Goal: Task Accomplishment & Management: Complete application form

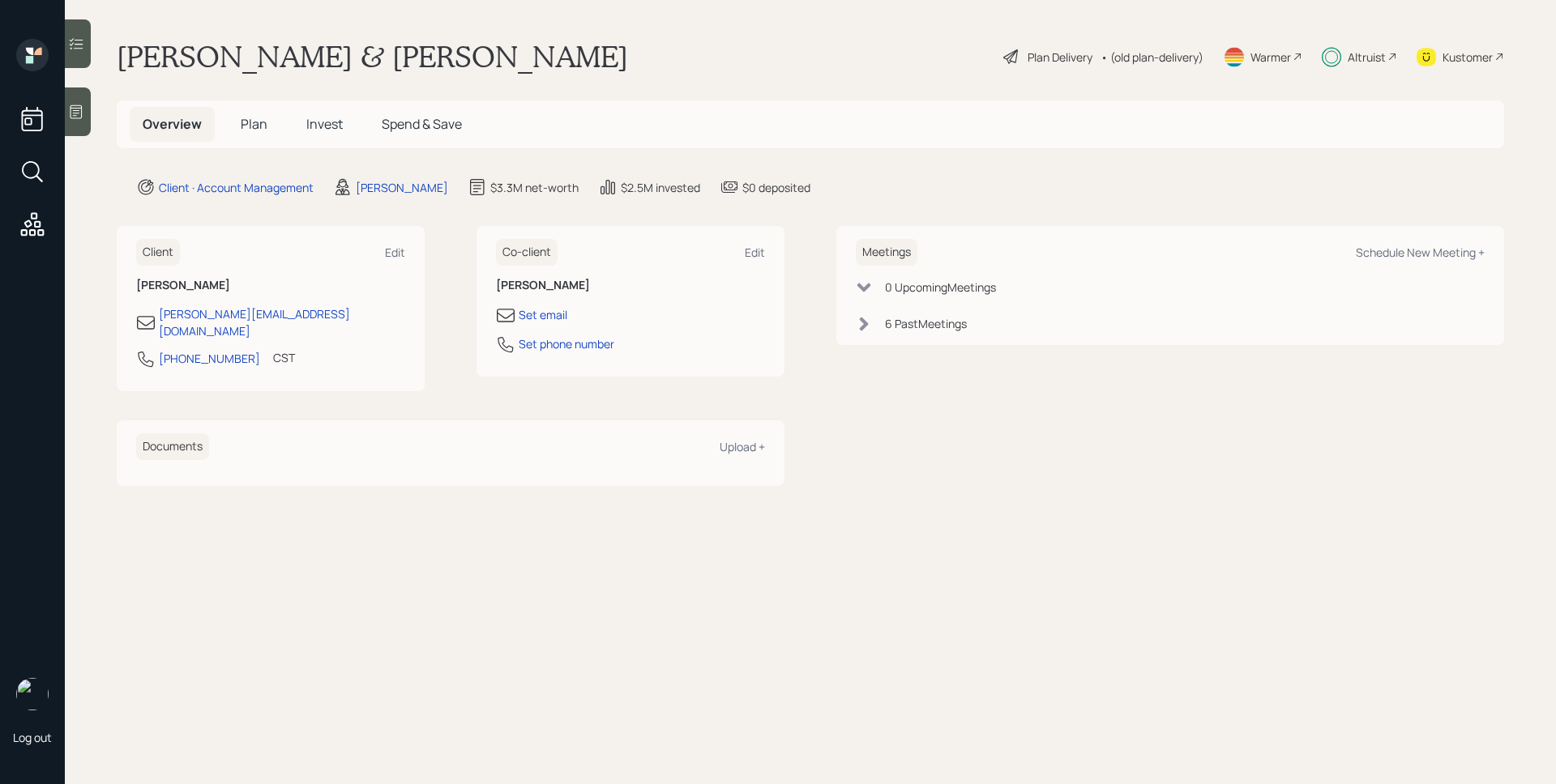
click at [322, 130] on span "Invest" at bounding box center [325, 124] width 36 height 18
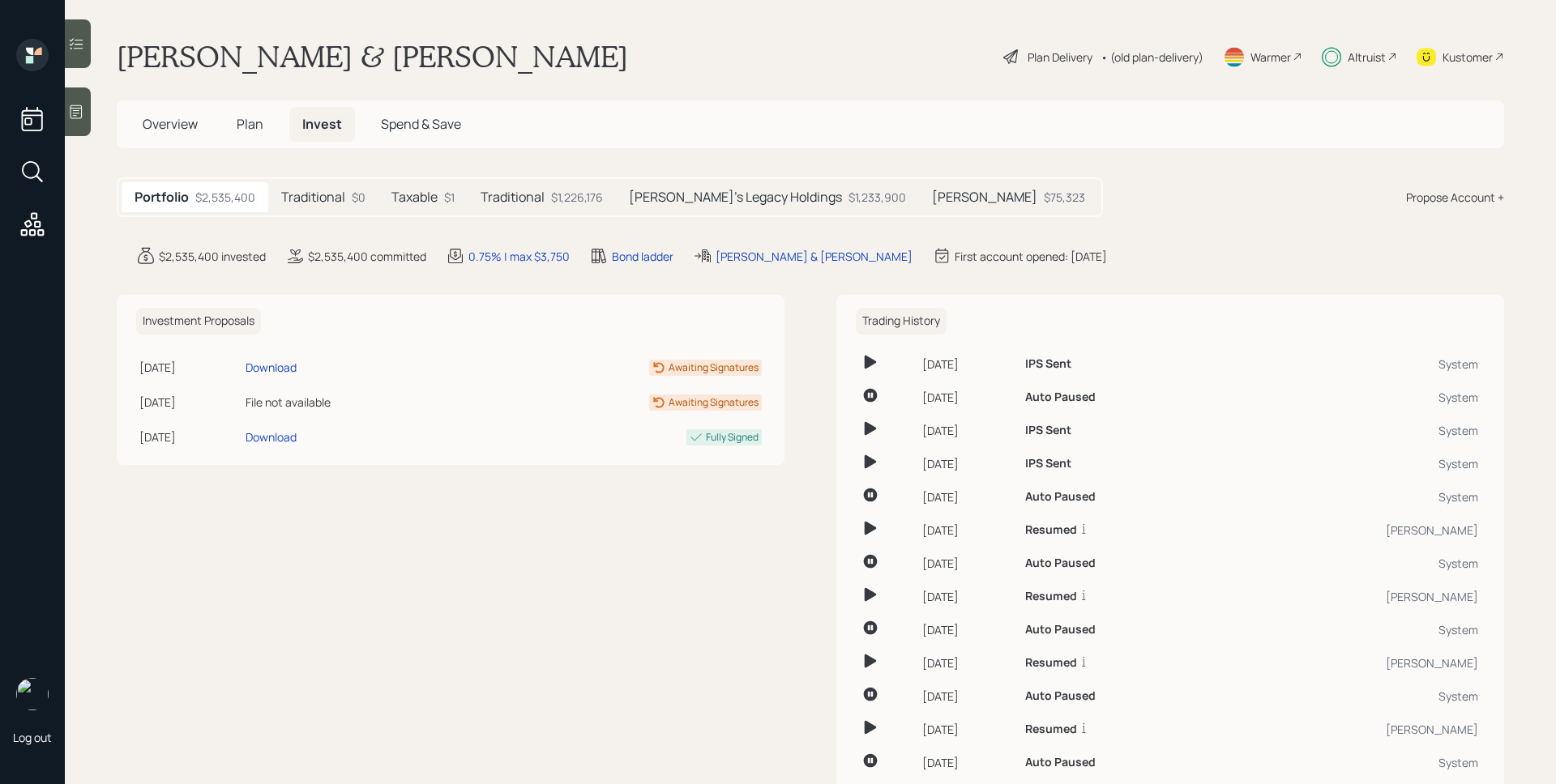
click at [1058, 55] on div "Plan Delivery" at bounding box center [1059, 56] width 65 height 17
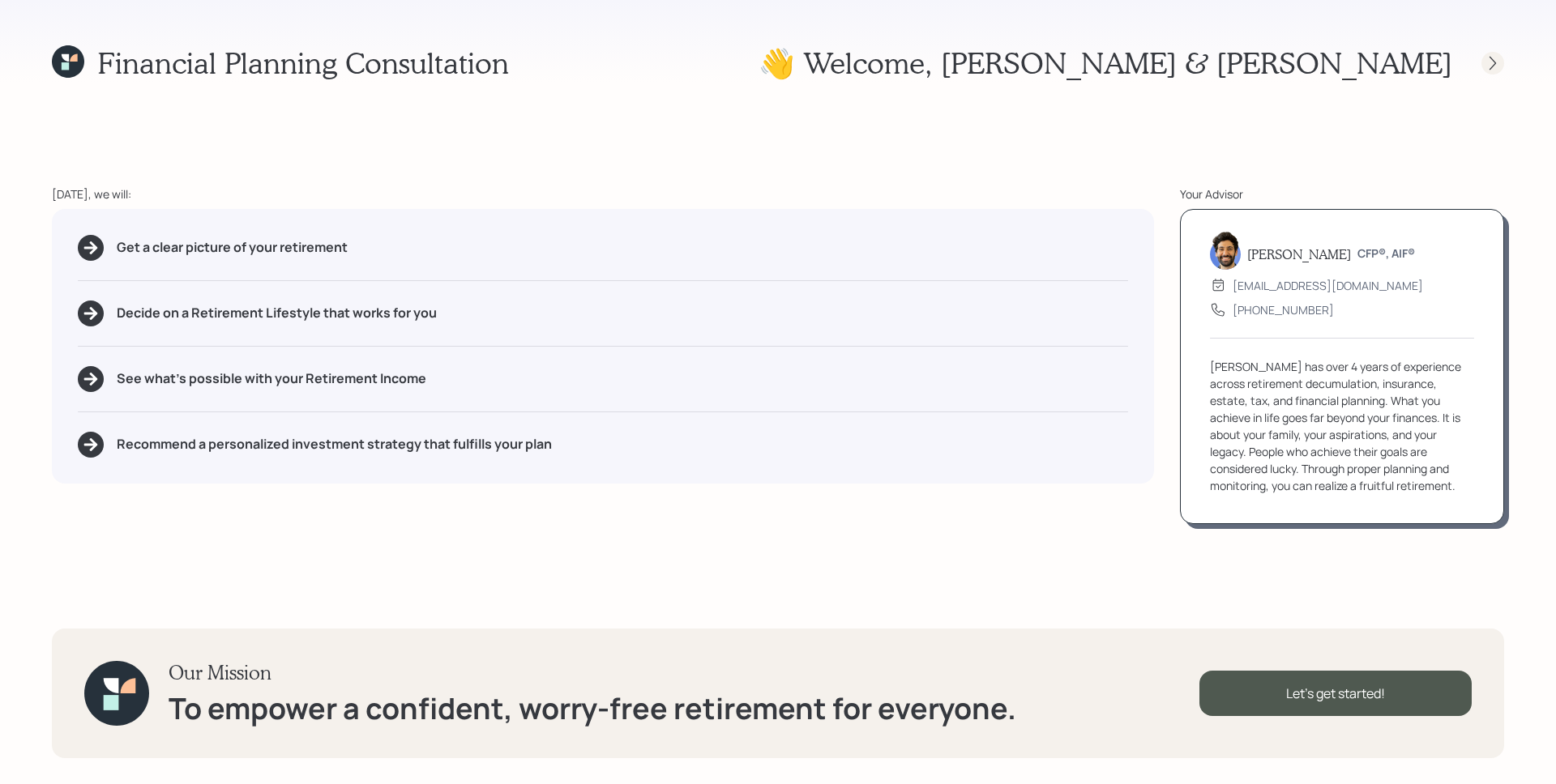
click at [1493, 65] on icon at bounding box center [1492, 62] width 6 height 14
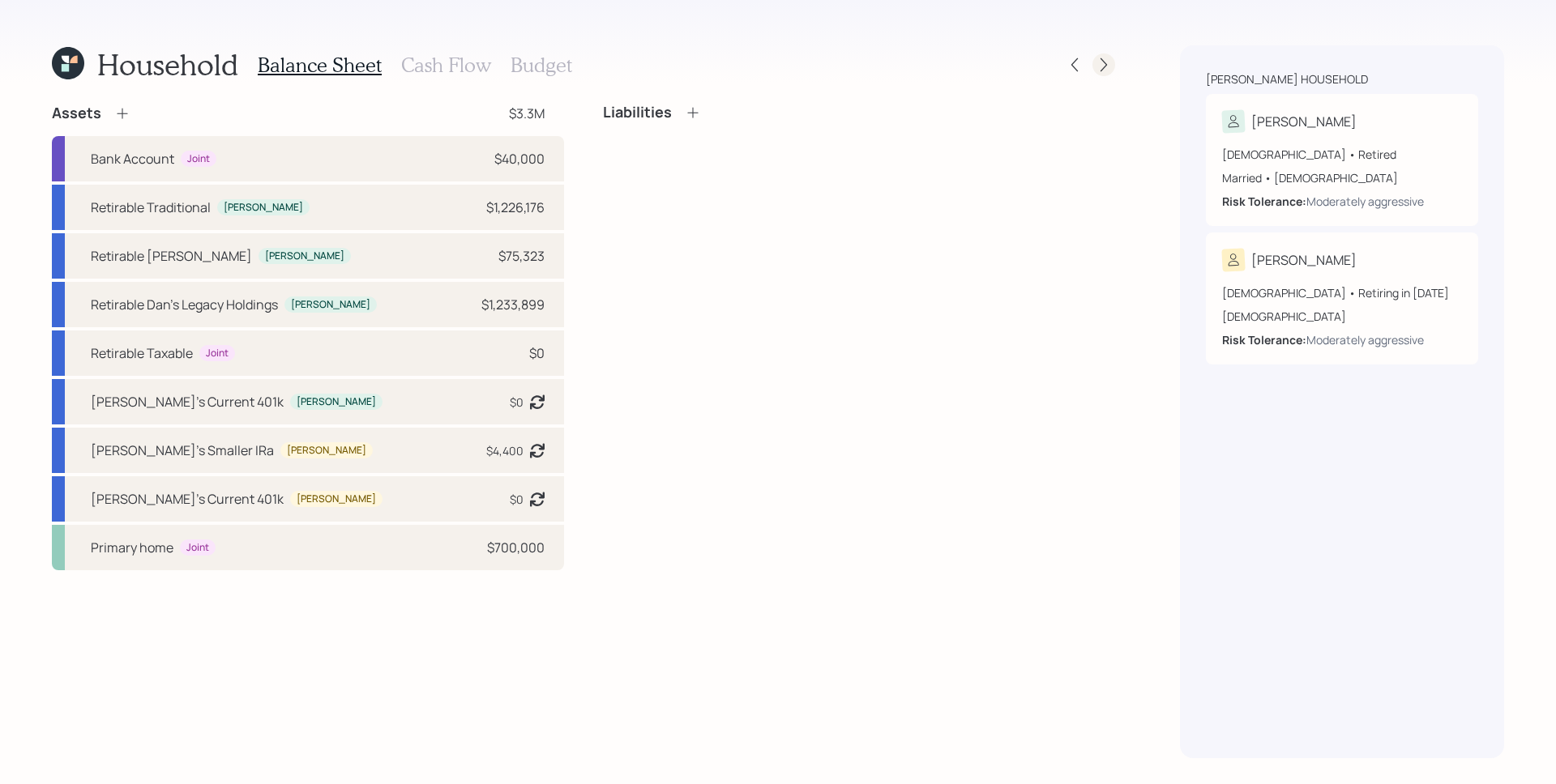
click at [1101, 70] on icon at bounding box center [1104, 65] width 16 height 16
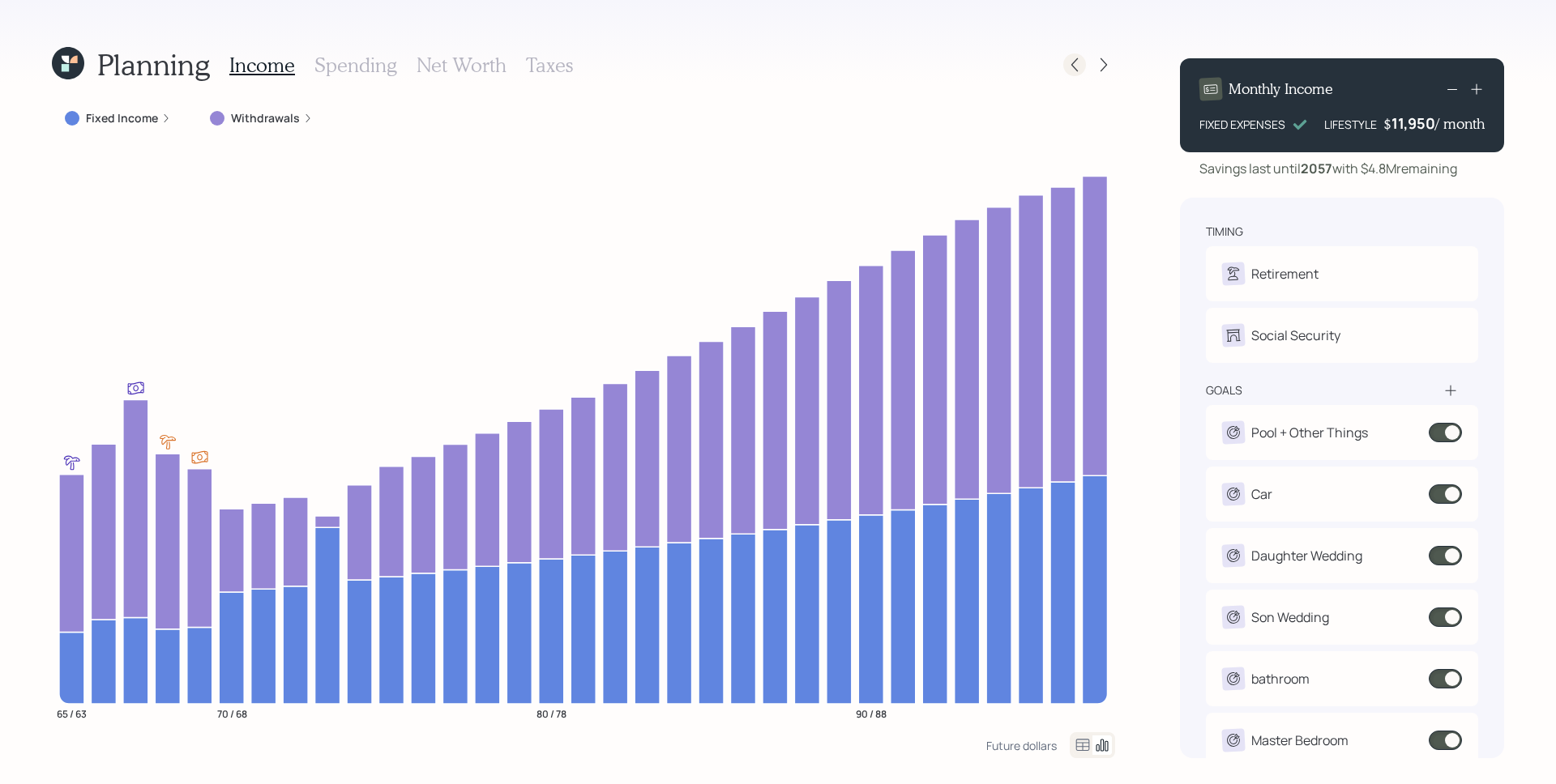
click at [1078, 66] on icon at bounding box center [1075, 65] width 16 height 16
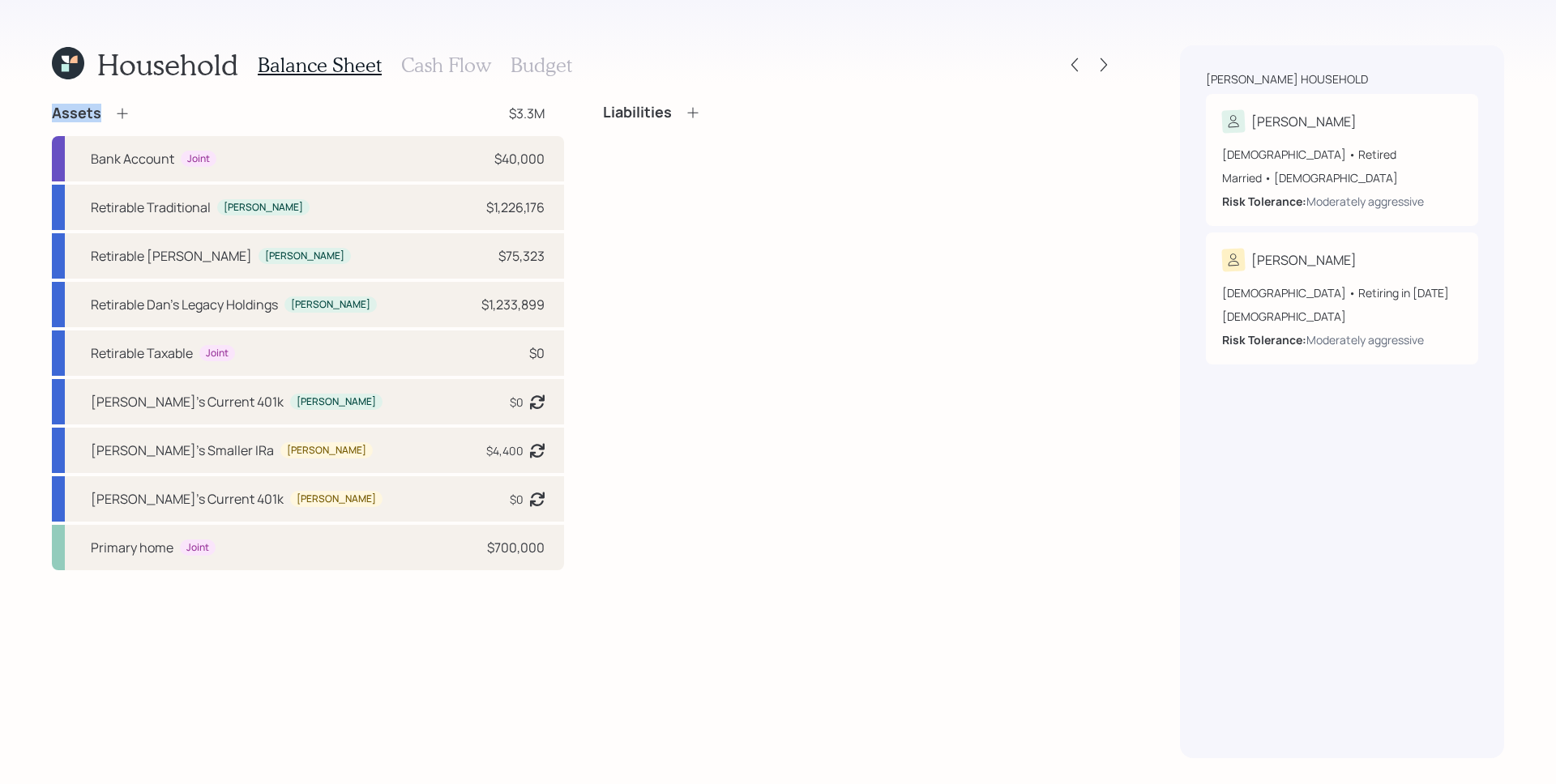
click at [1078, 66] on icon at bounding box center [1075, 65] width 16 height 16
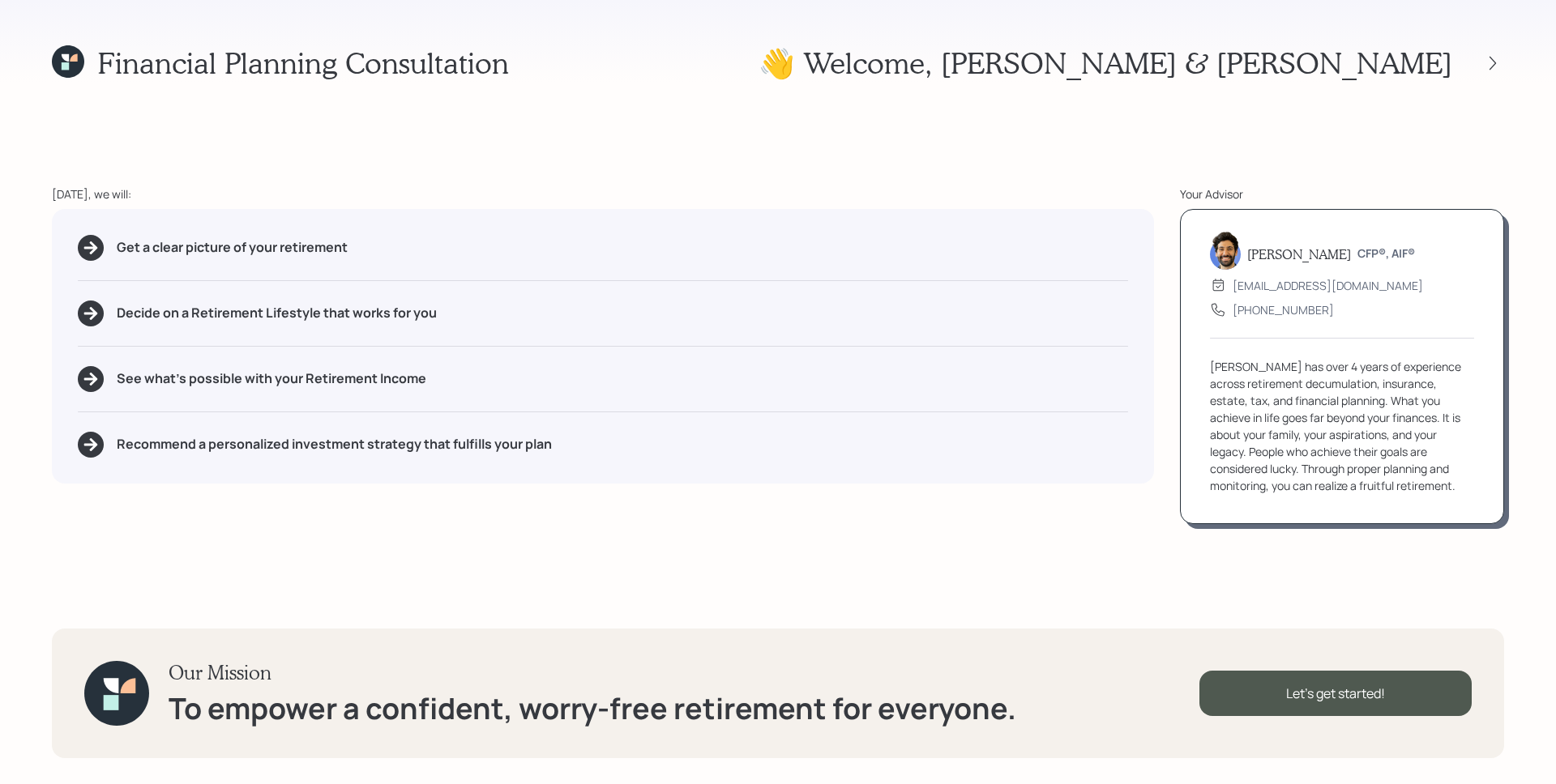
click at [1104, 62] on div "Financial Planning Consultation 👋 Welcome , [PERSON_NAME] & [PERSON_NAME]" at bounding box center [778, 63] width 1452 height 35
click at [1493, 65] on icon at bounding box center [1493, 64] width 16 height 16
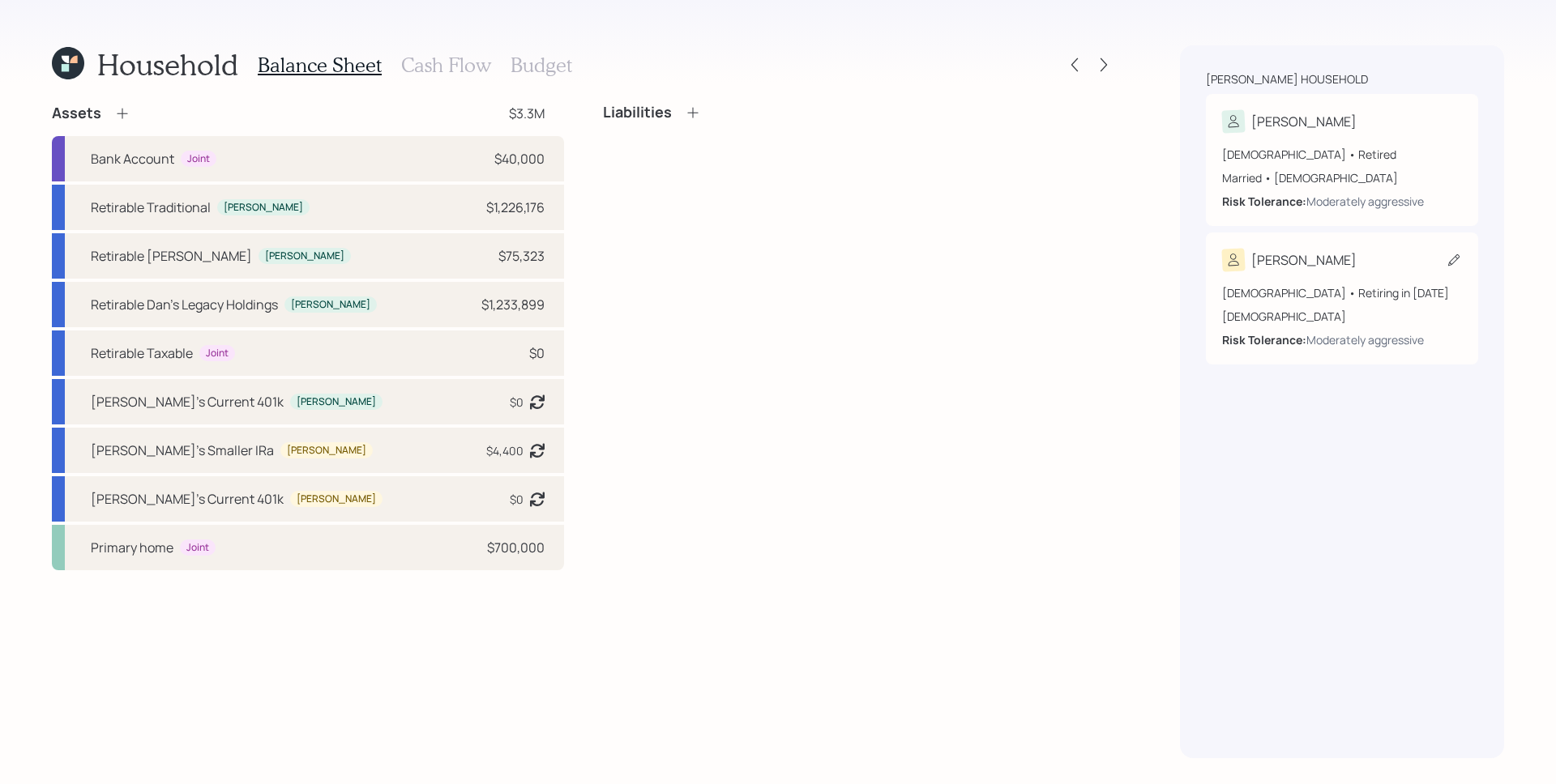
click at [1341, 293] on div "[DEMOGRAPHIC_DATA] • Retiring in [DATE]" at bounding box center [1342, 293] width 240 height 17
select select "[DEMOGRAPHIC_DATA]"
click at [1285, 175] on div "Married • [DEMOGRAPHIC_DATA]" at bounding box center [1342, 177] width 240 height 17
click at [1101, 62] on icon at bounding box center [1104, 65] width 16 height 16
